Goal: Information Seeking & Learning: Learn about a topic

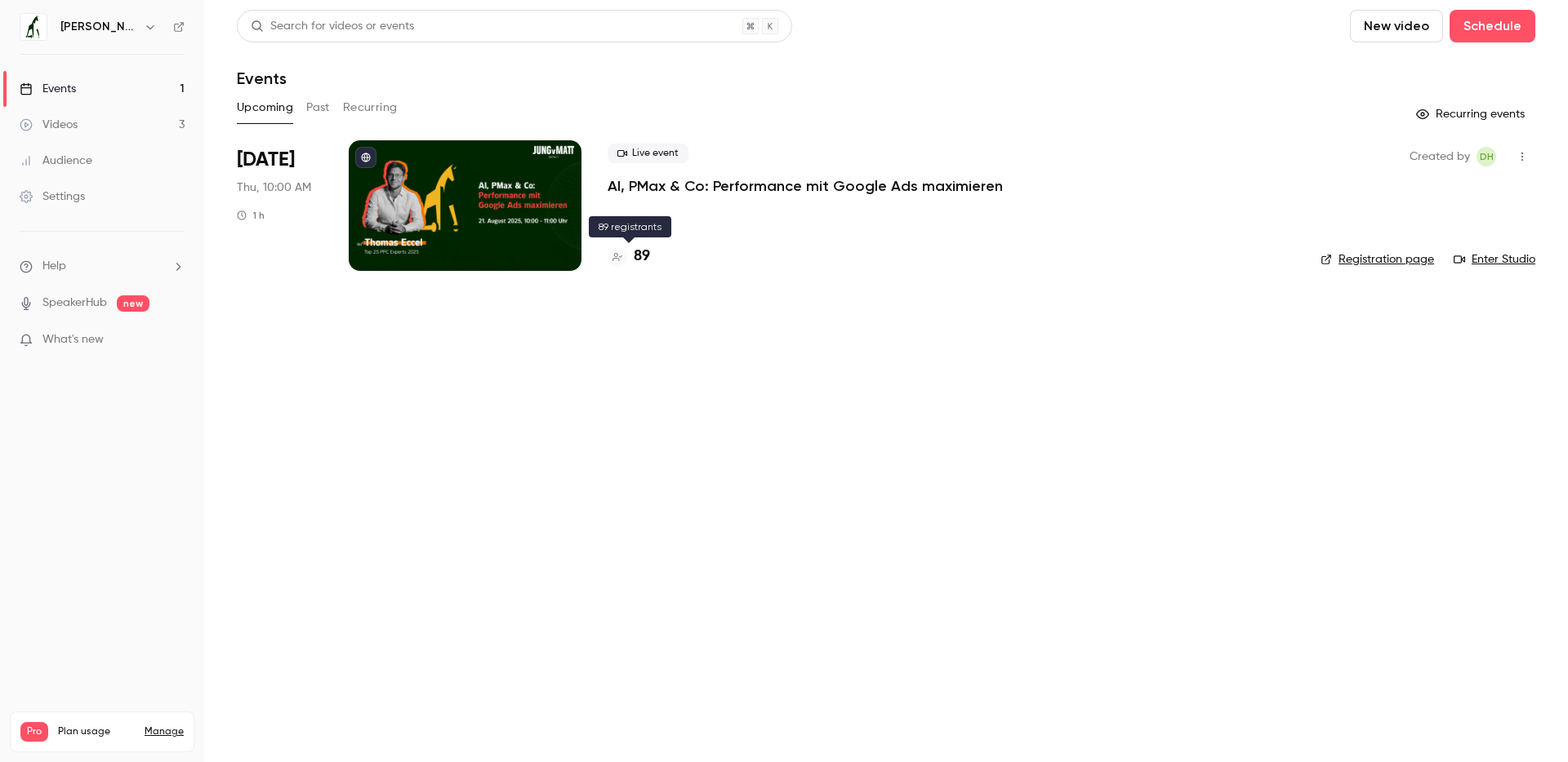
click at [641, 262] on h4 "89" at bounding box center [642, 257] width 17 height 22
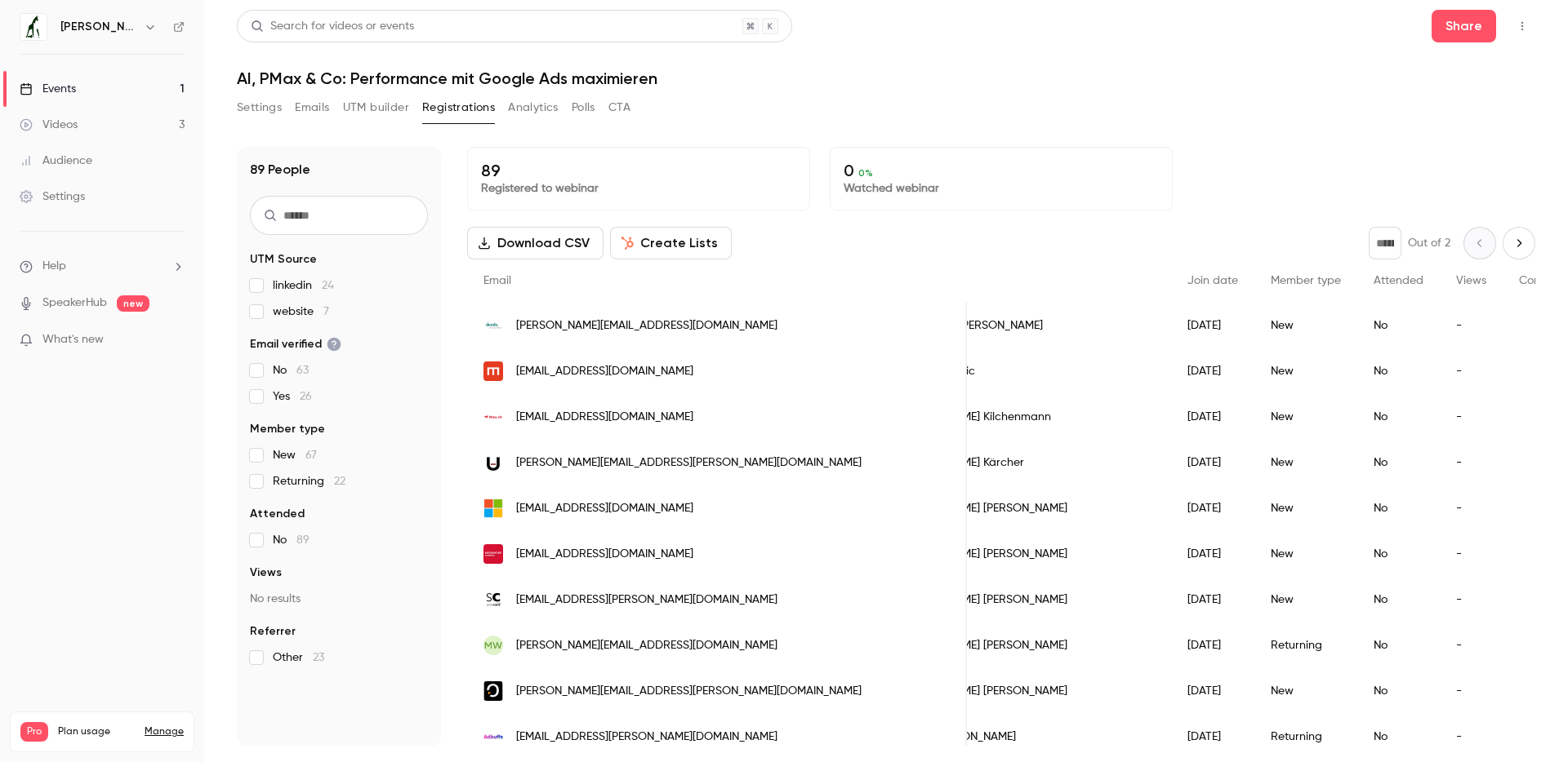
scroll to position [0, 82]
click at [89, 126] on link "Videos 3" at bounding box center [102, 124] width 204 height 36
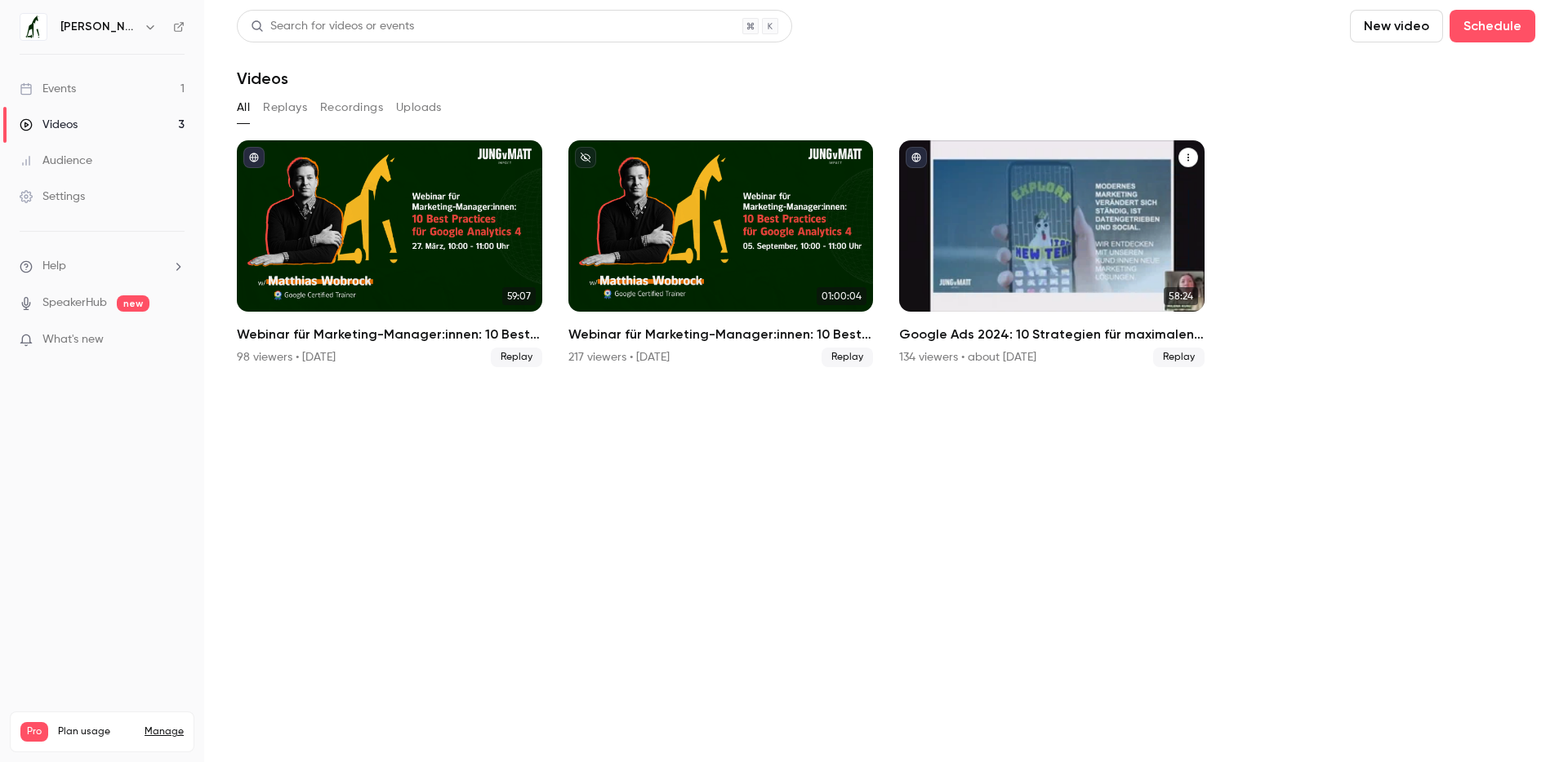
click at [946, 330] on h2 "Google Ads 2024: 10 Strategien für maximalen ROAS" at bounding box center [1051, 334] width 306 height 19
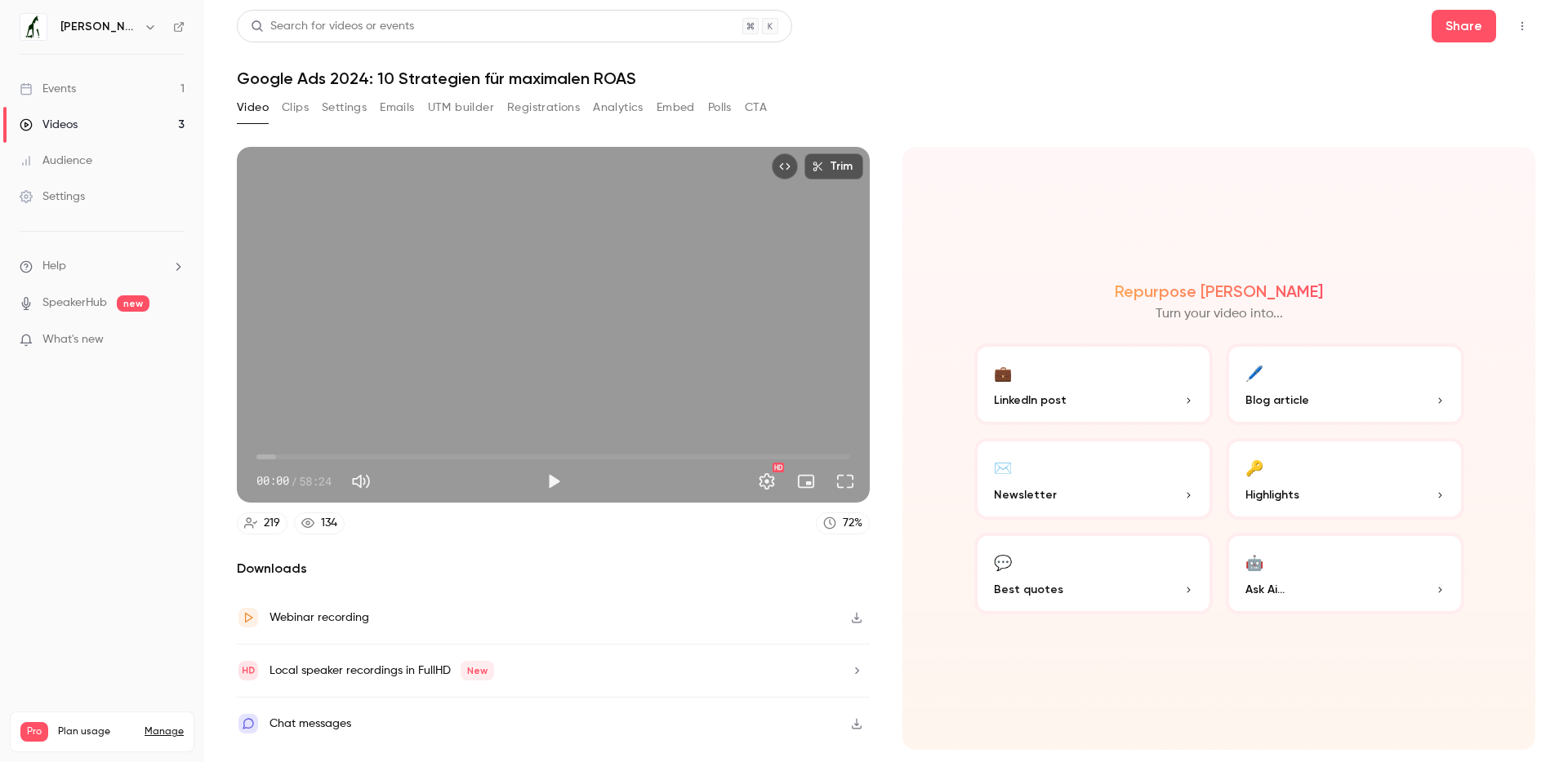
click at [608, 111] on button "Analytics" at bounding box center [618, 108] width 51 height 26
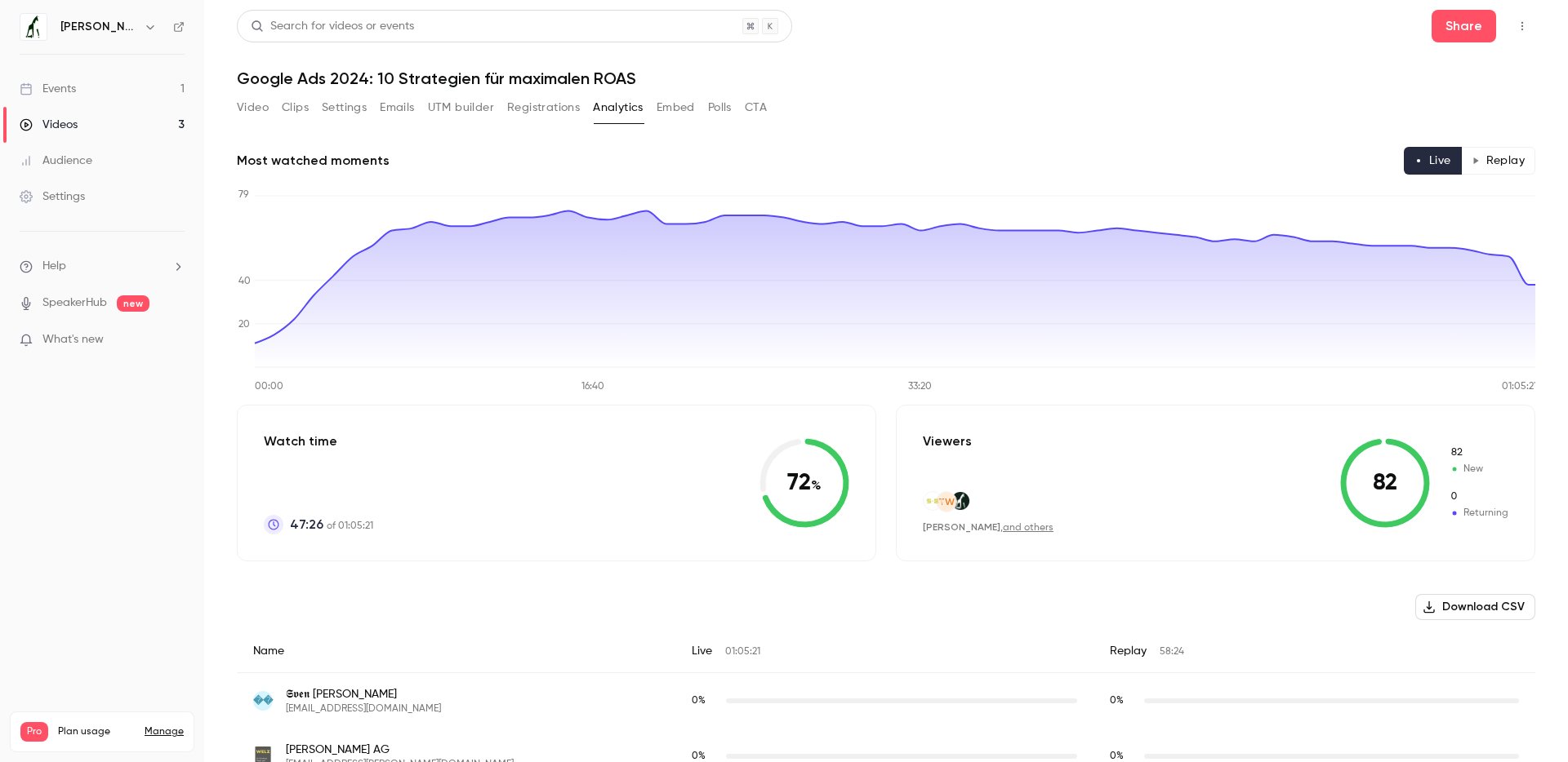
click at [1487, 166] on button "Replay" at bounding box center [1497, 161] width 75 height 28
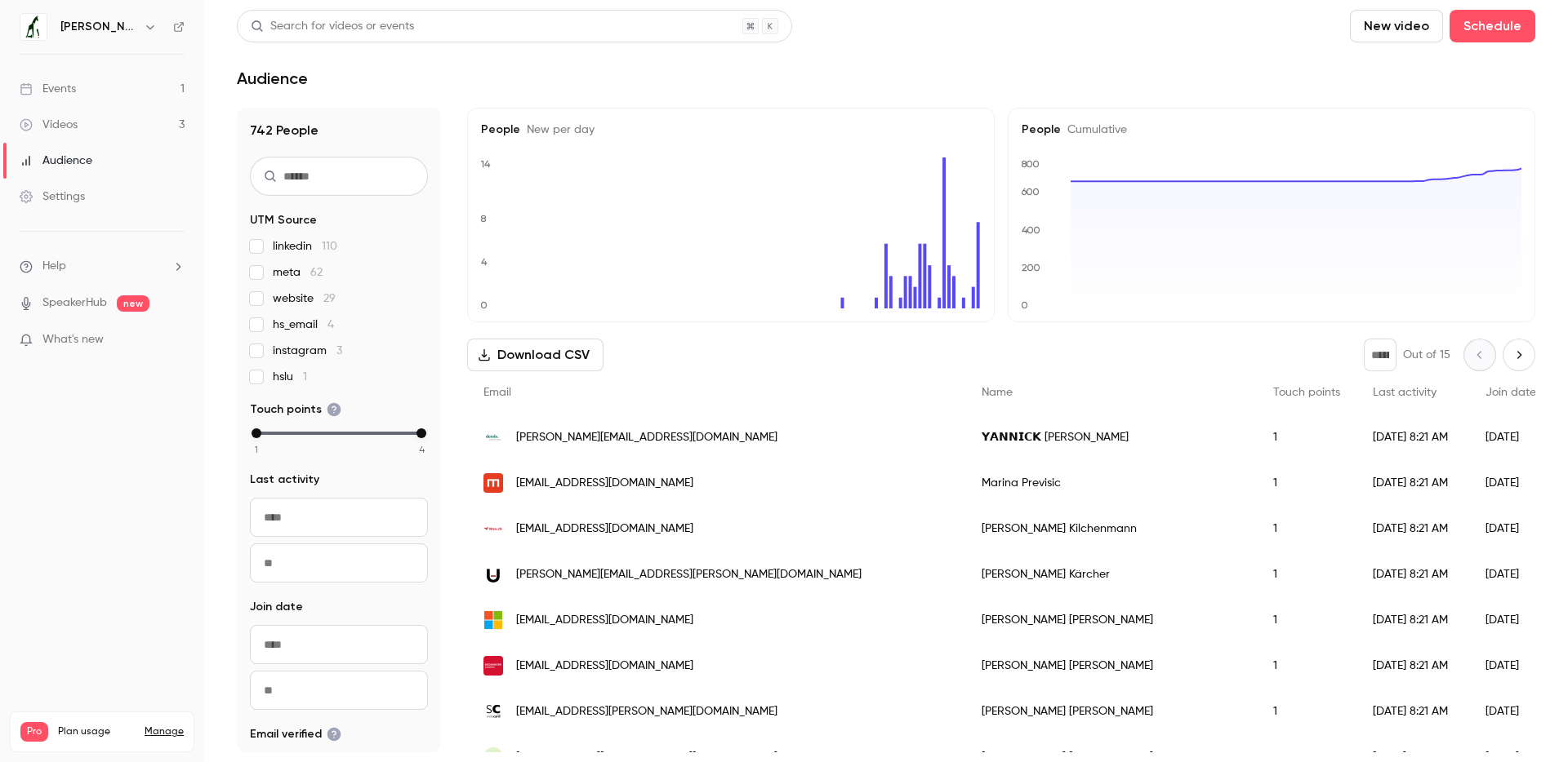
click at [75, 88] on div "Events" at bounding box center [47, 89] width 56 height 17
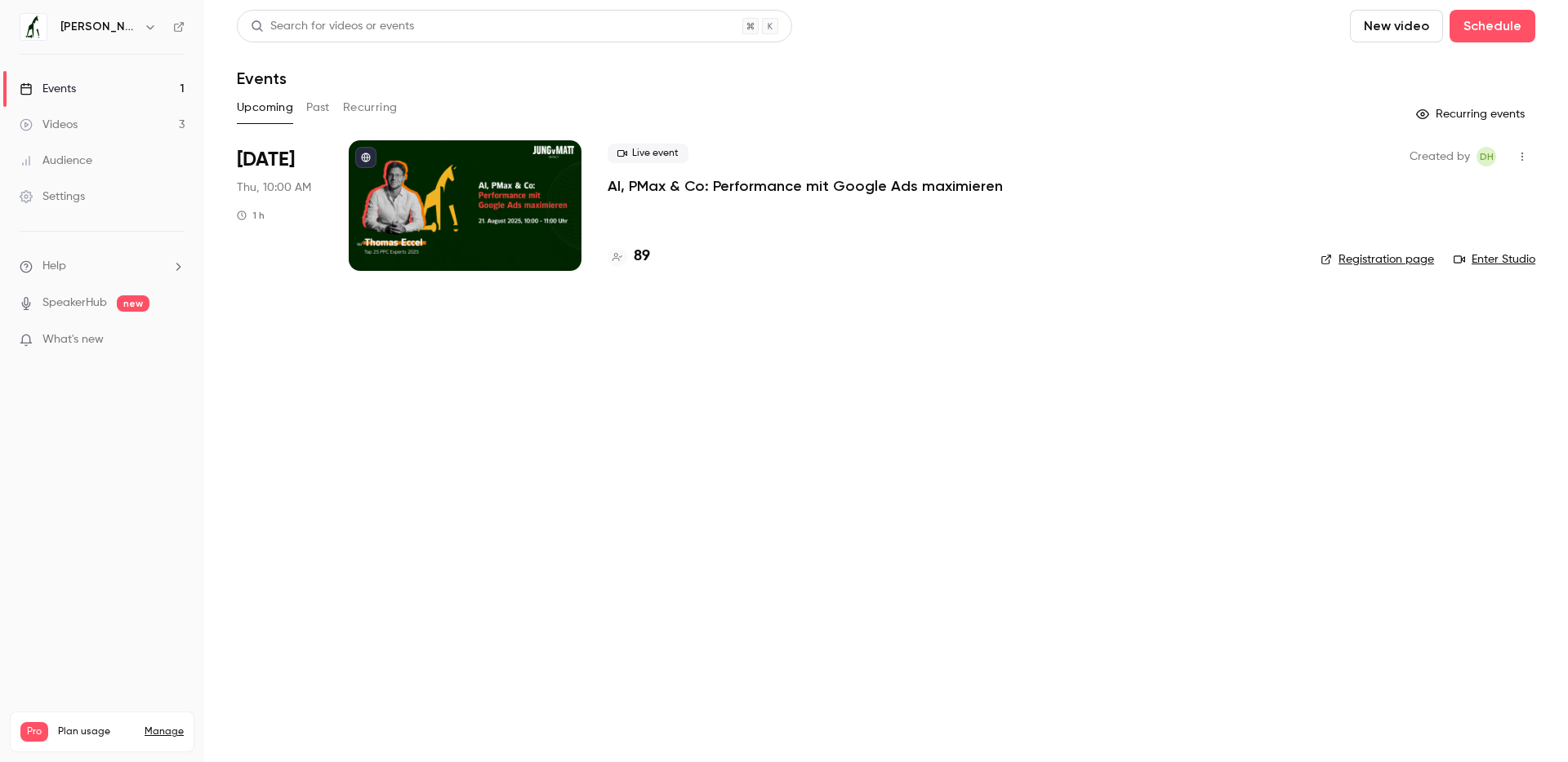
click at [331, 101] on div "Upcoming Past Recurring" at bounding box center [886, 108] width 1298 height 26
click at [325, 105] on button "Past" at bounding box center [319, 108] width 24 height 26
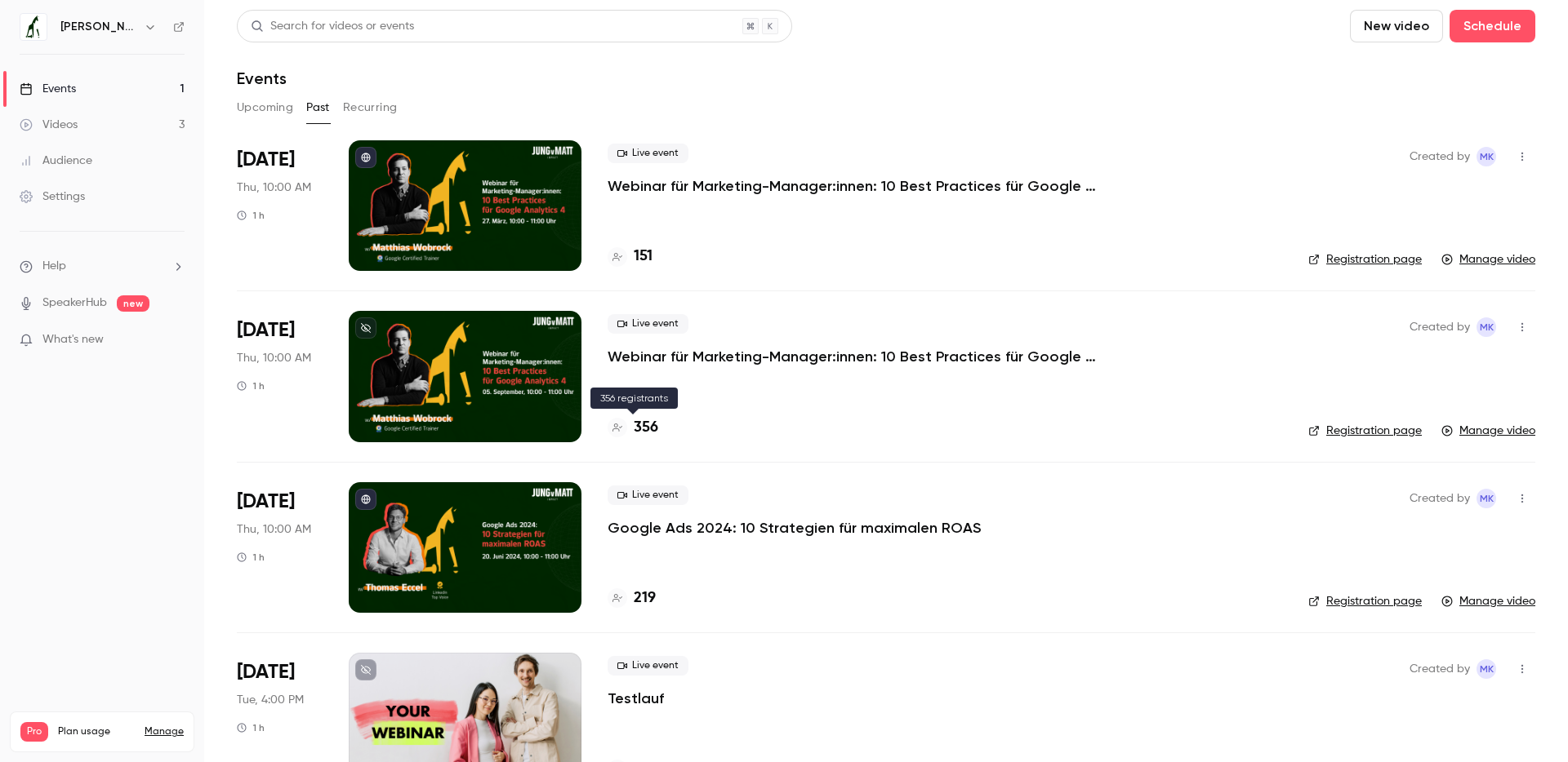
click at [638, 425] on h4 "356" at bounding box center [645, 428] width 25 height 22
click at [247, 110] on button "Upcoming" at bounding box center [264, 108] width 56 height 26
